Goal: Transaction & Acquisition: Book appointment/travel/reservation

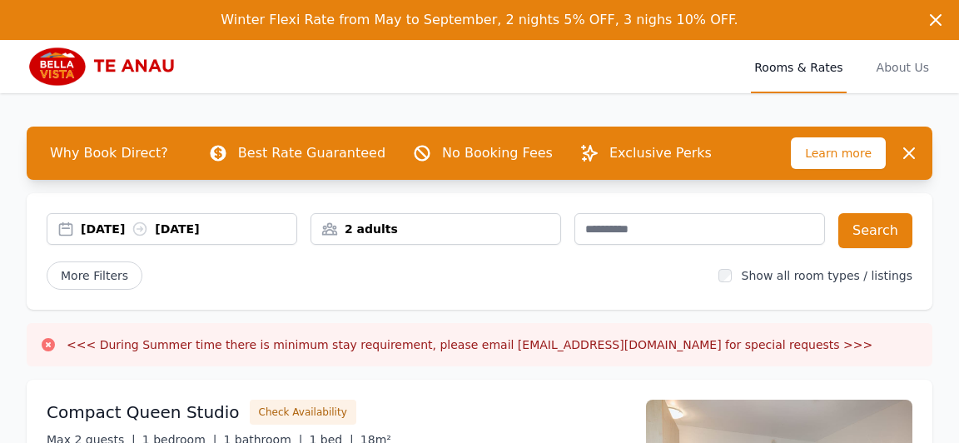
click at [198, 230] on div "[DATE] [DATE]" at bounding box center [189, 229] width 216 height 17
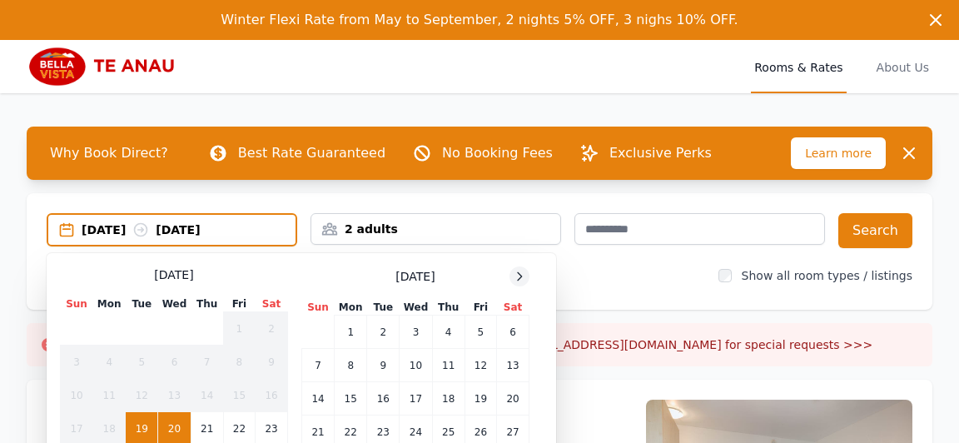
click at [519, 275] on icon at bounding box center [519, 276] width 13 height 13
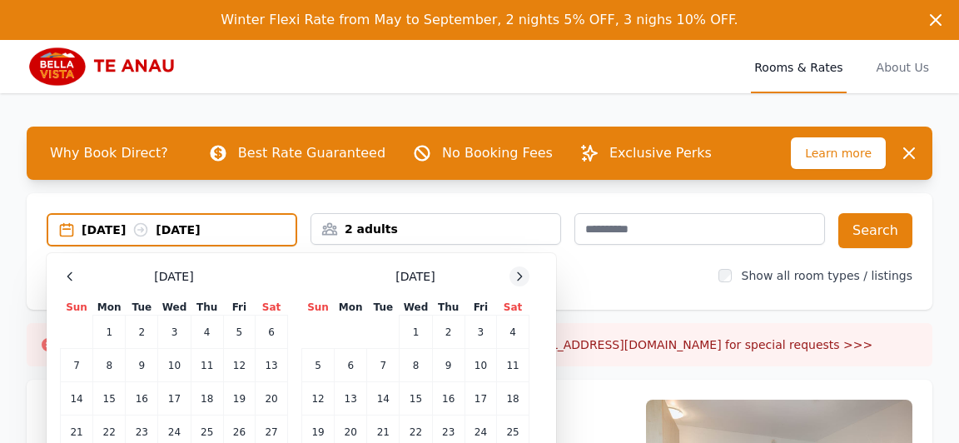
click at [519, 275] on icon at bounding box center [519, 276] width 13 height 13
click at [519, 276] on icon at bounding box center [519, 276] width 13 height 13
click at [510, 333] on td "3" at bounding box center [513, 332] width 32 height 33
click at [319, 360] on td "4" at bounding box center [318, 365] width 32 height 33
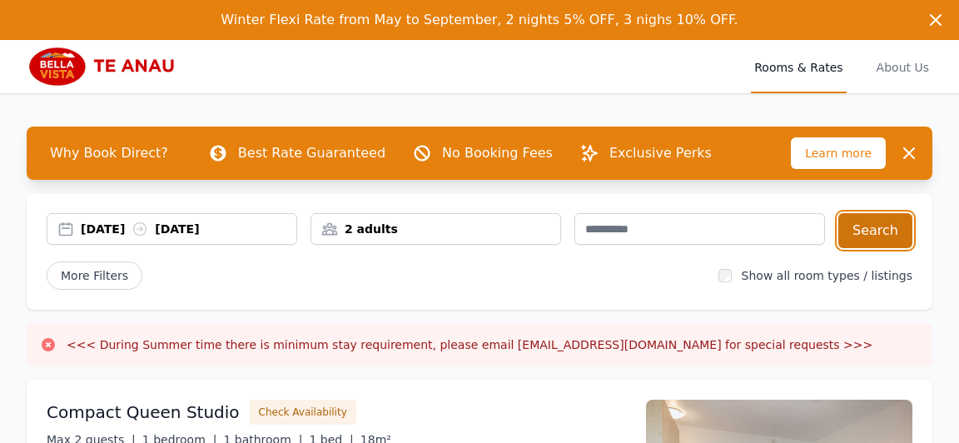
click at [871, 235] on button "Search" at bounding box center [875, 230] width 74 height 35
click at [251, 222] on div "[DATE] [DATE]" at bounding box center [189, 229] width 216 height 17
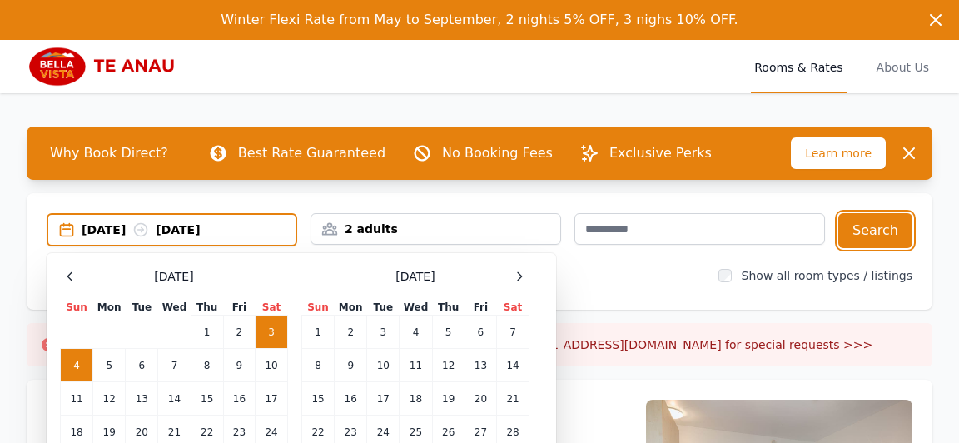
click at [251, 222] on div "[DATE] [DATE]" at bounding box center [189, 229] width 214 height 17
